Goal: Information Seeking & Learning: Compare options

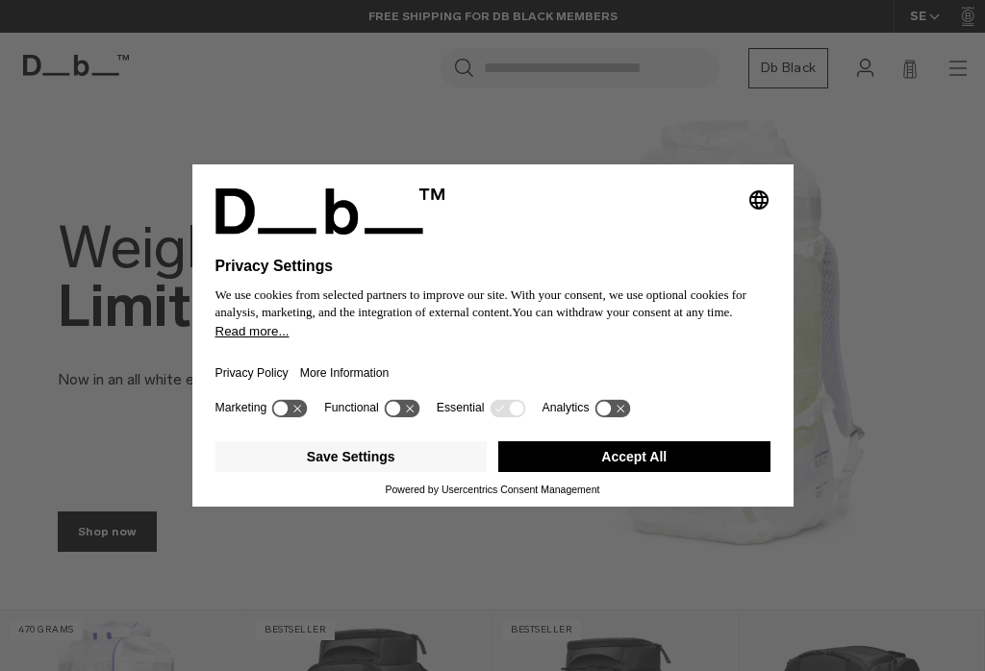
click at [663, 466] on button "Accept All" at bounding box center [634, 456] width 272 height 31
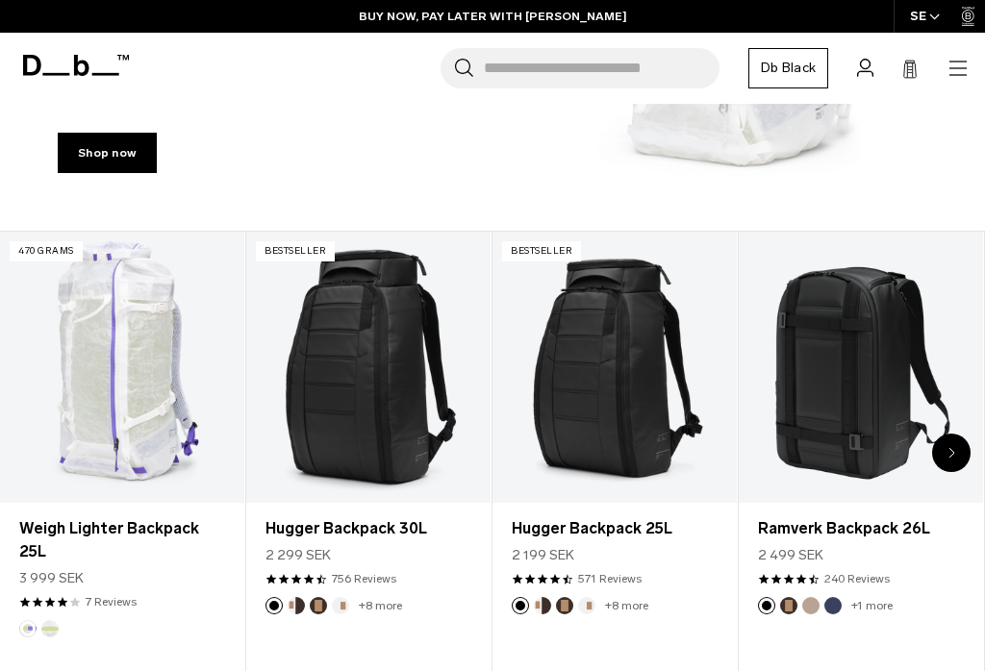
scroll to position [389, 0]
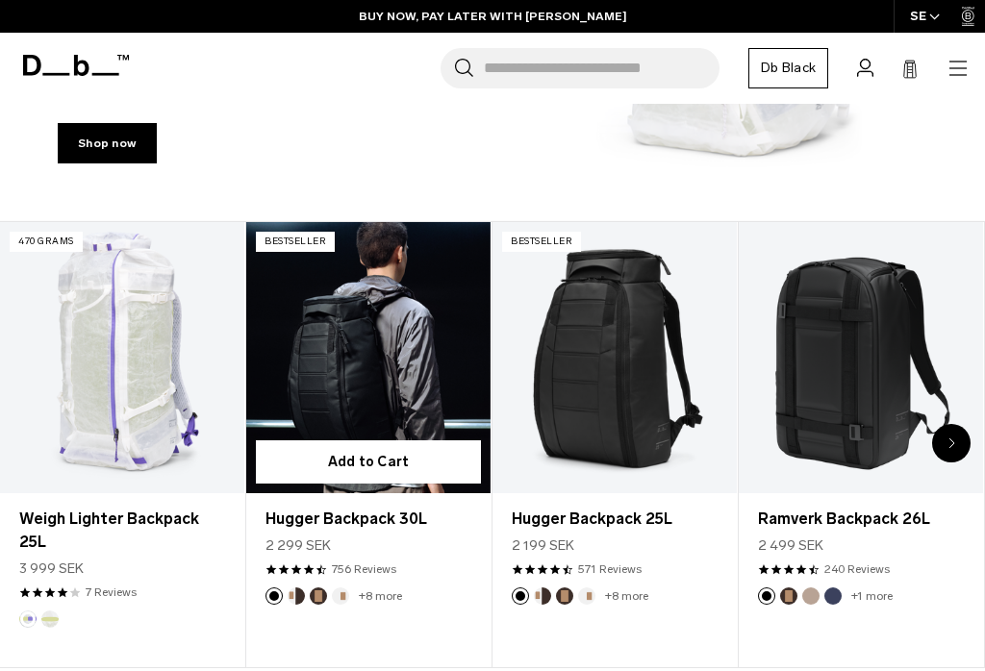
click at [364, 375] on link "Hugger Backpack 30L" at bounding box center [368, 357] width 244 height 271
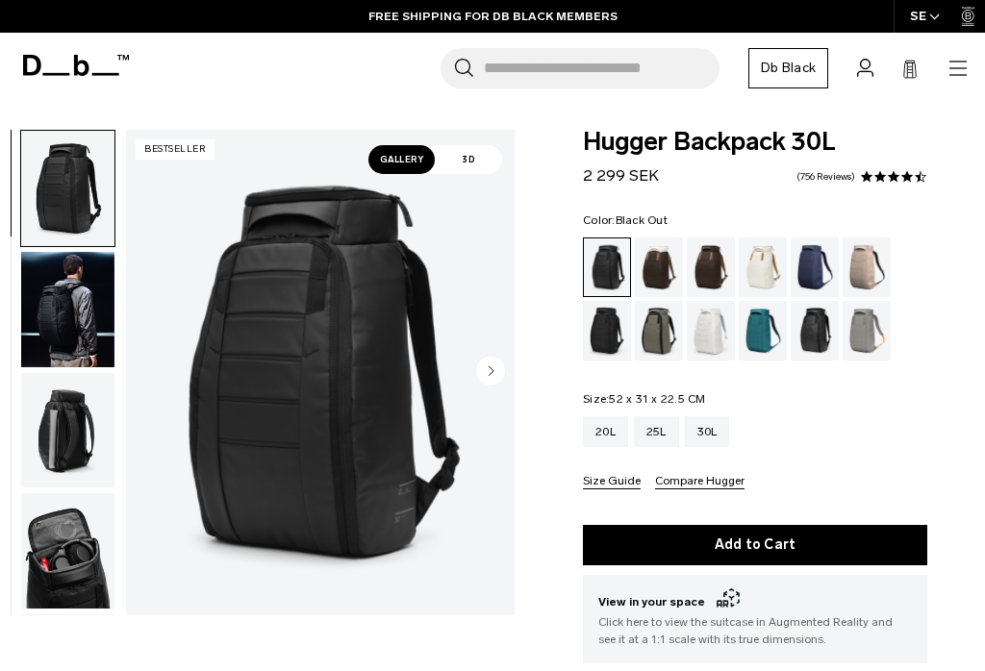
click at [658, 276] on div "Cappuccino" at bounding box center [659, 268] width 49 height 60
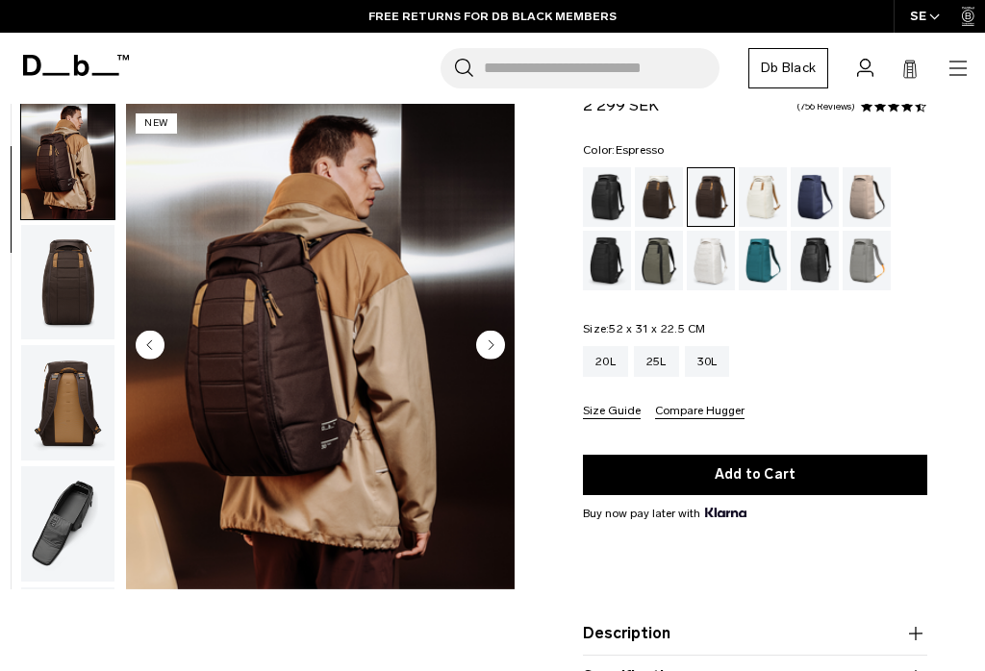
scroll to position [191, 0]
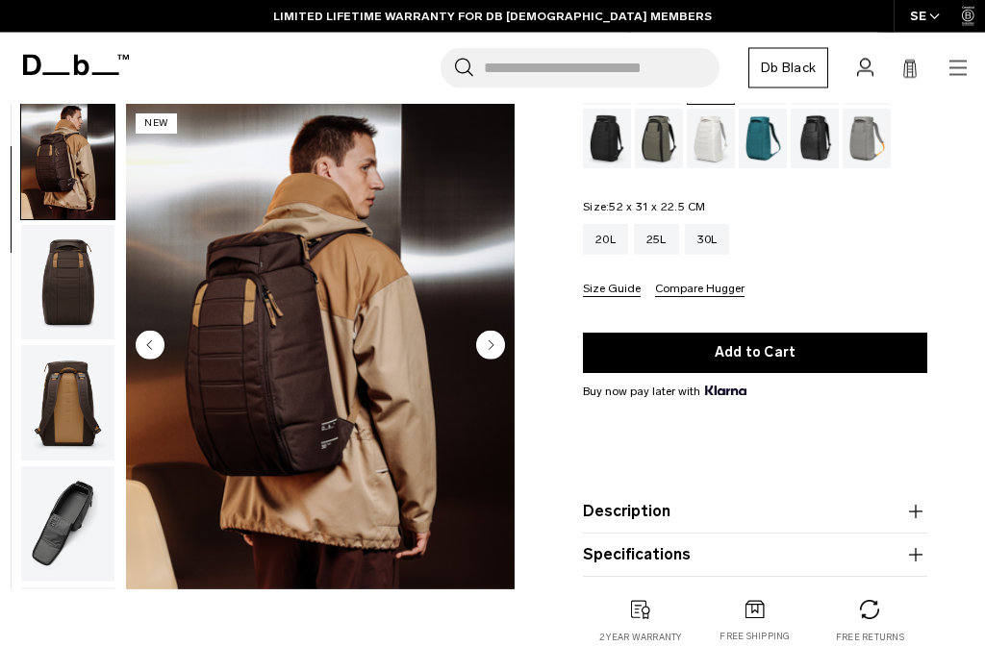
click at [917, 510] on icon "button" at bounding box center [915, 512] width 23 height 23
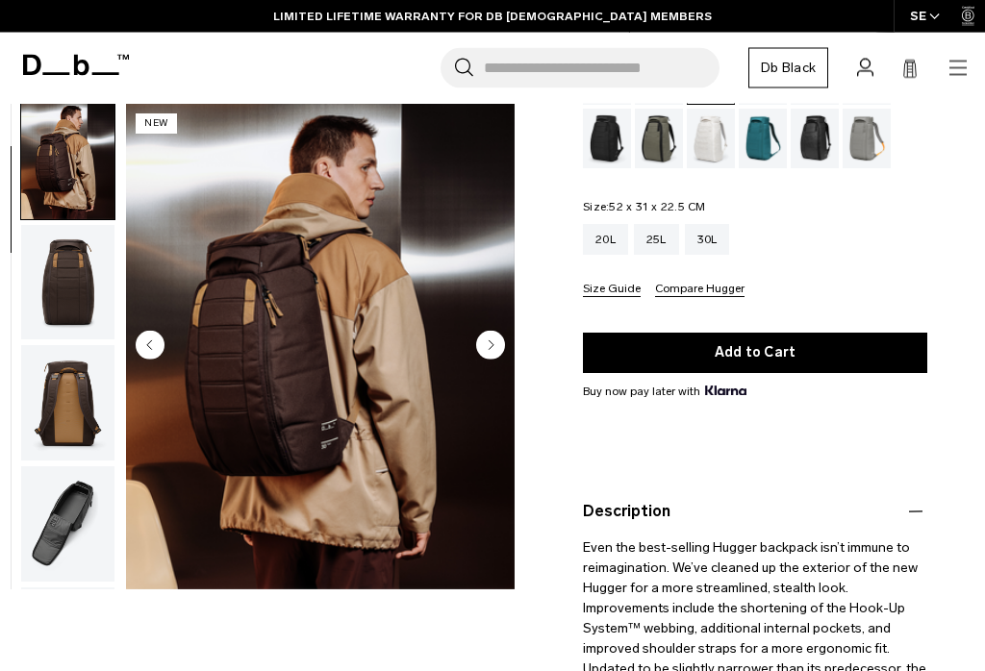
scroll to position [192, 0]
click at [915, 508] on icon "button" at bounding box center [915, 511] width 23 height 23
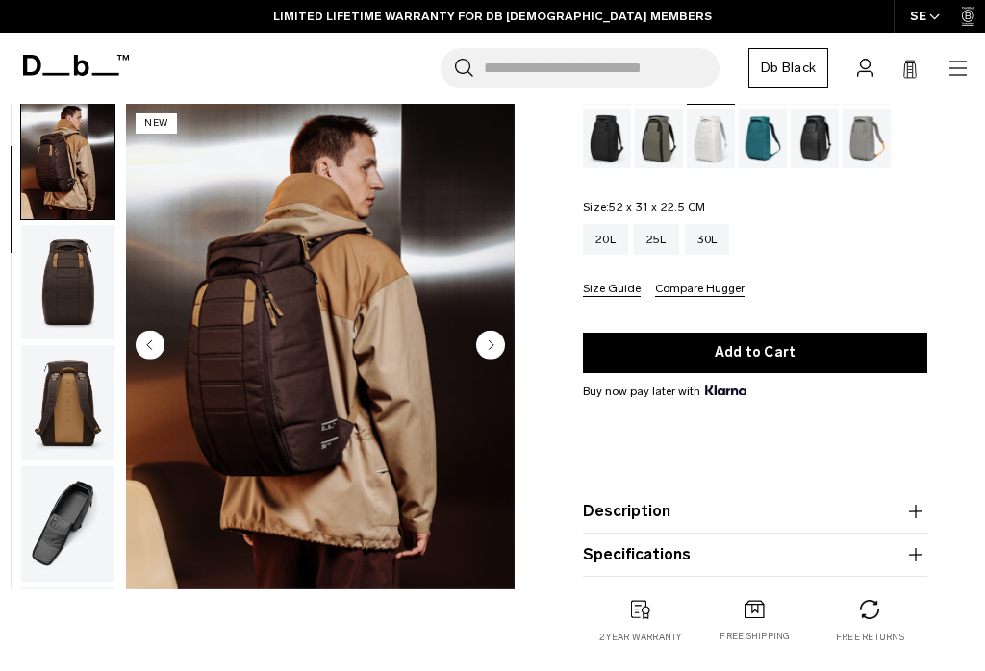
click at [917, 509] on icon "button" at bounding box center [915, 511] width 23 height 23
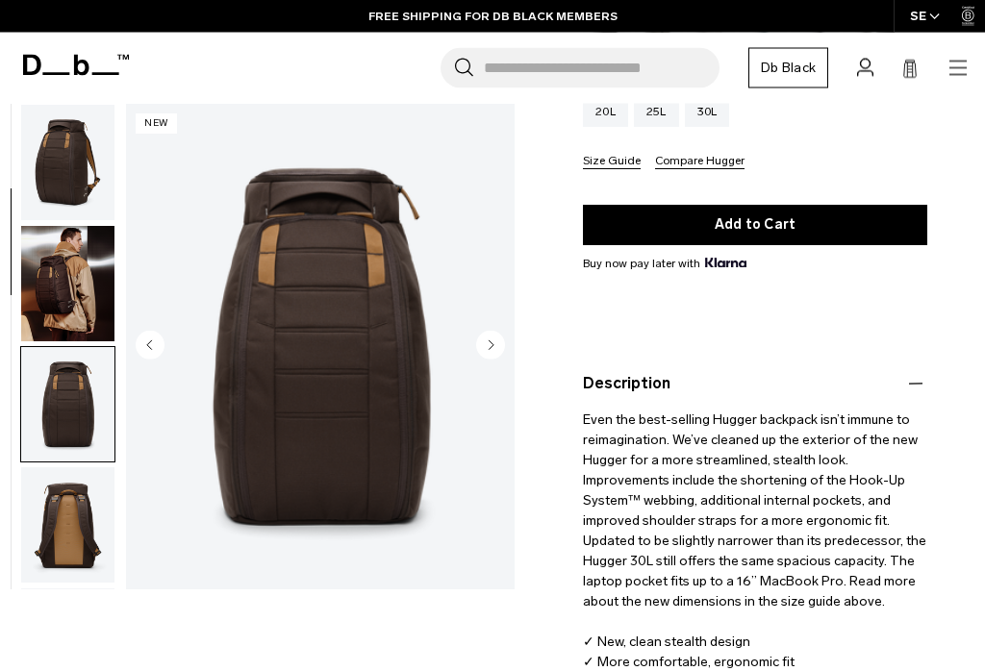
scroll to position [333, 0]
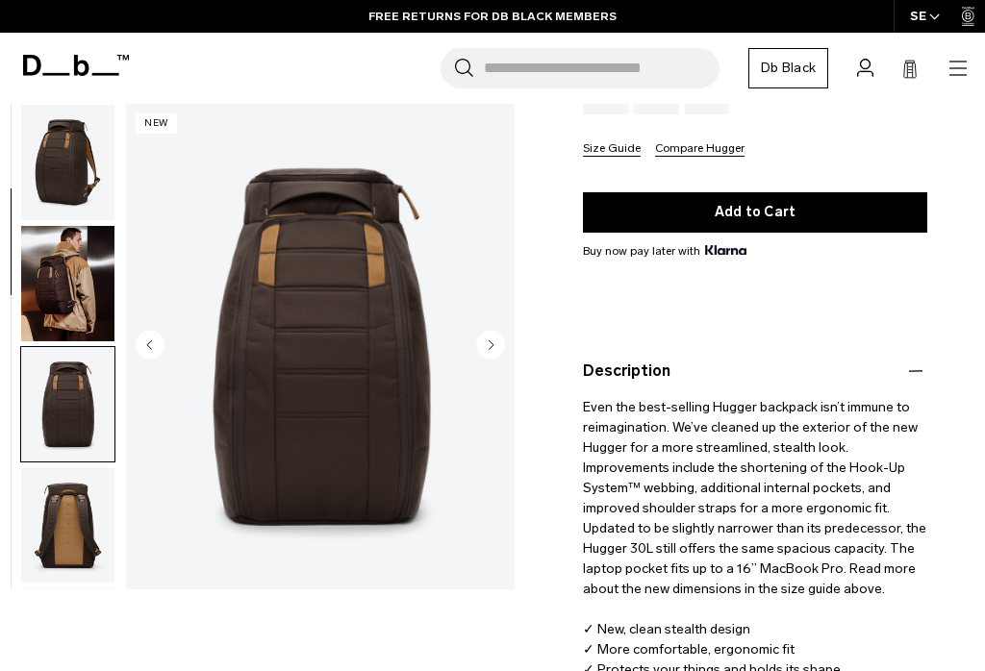
click at [826, 503] on p "Even the best-selling Hugger backpack isn’t immune to reimagination. We’ve clea…" at bounding box center [755, 562] width 344 height 358
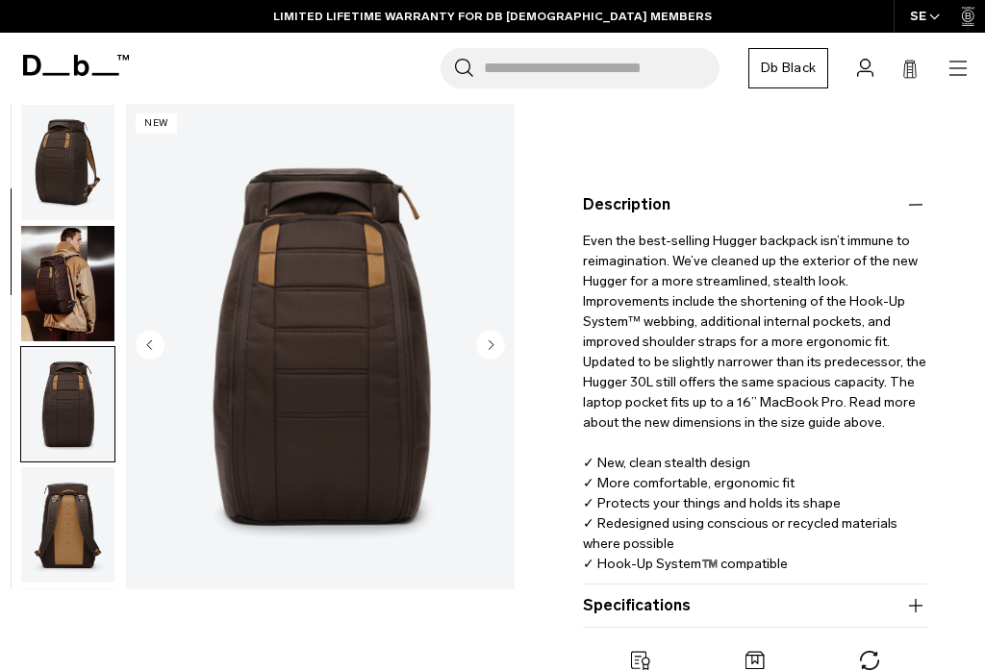
click at [921, 609] on icon "button" at bounding box center [915, 605] width 23 height 23
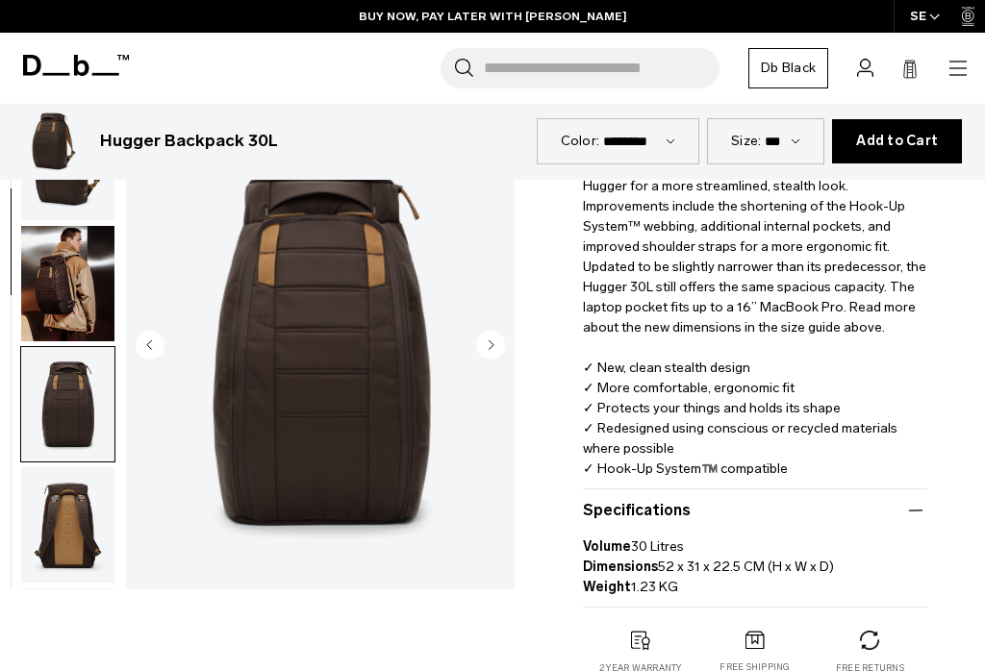
scroll to position [659, 0]
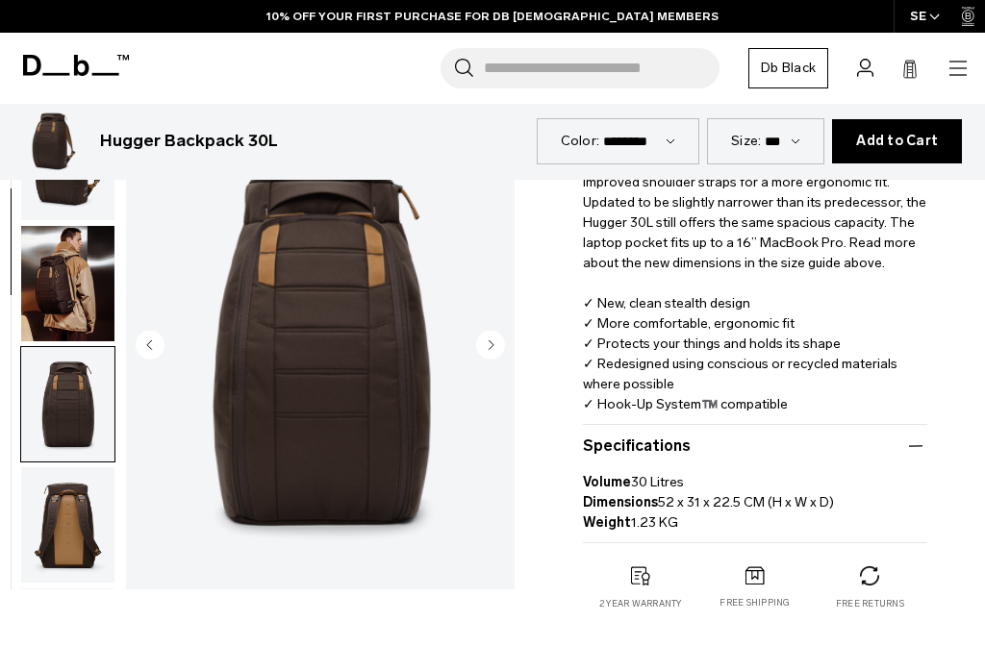
click at [56, 288] on img "button" at bounding box center [67, 283] width 93 height 115
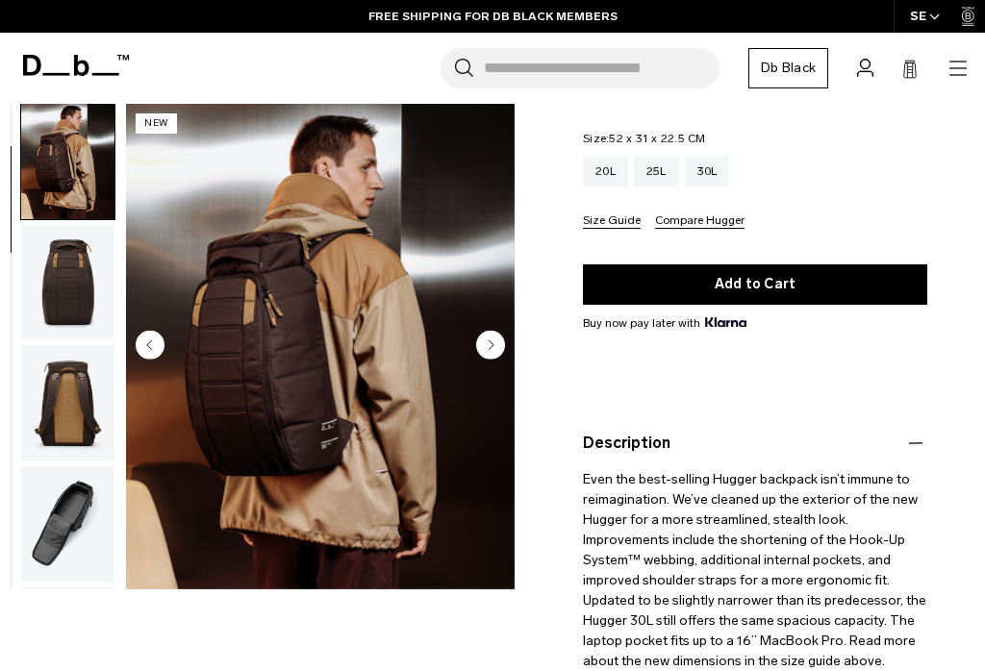
scroll to position [0, 0]
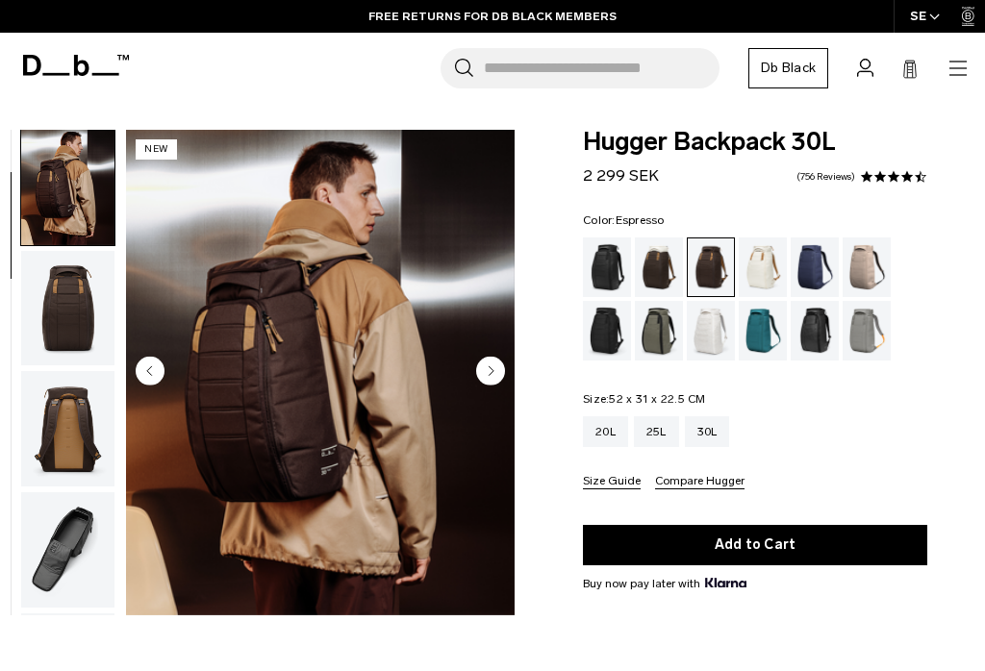
click at [763, 336] on div "Midnight Teal" at bounding box center [763, 331] width 49 height 60
